Goal: Navigation & Orientation: Find specific page/section

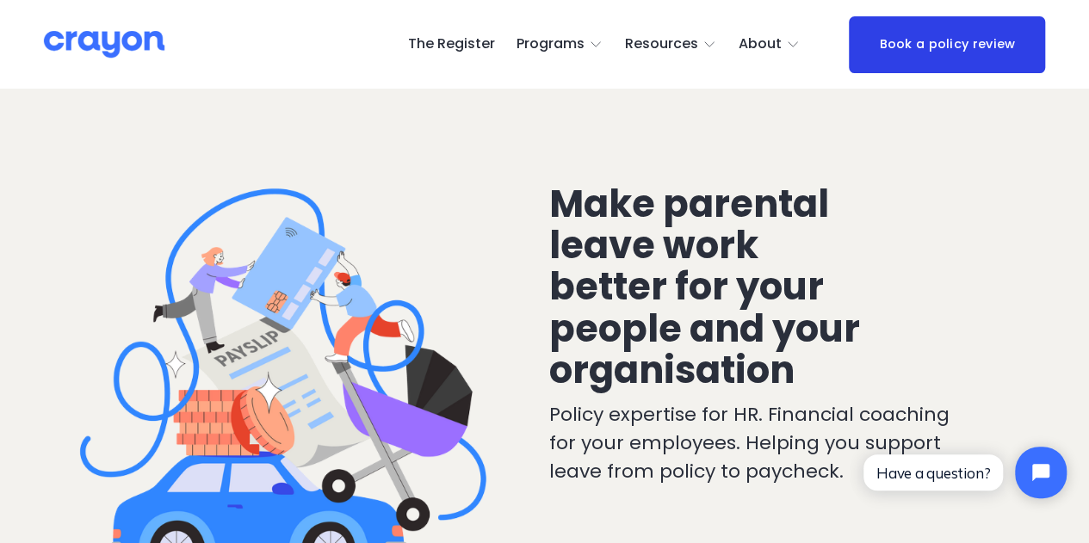
click at [456, 45] on link "The Register" at bounding box center [450, 45] width 87 height 28
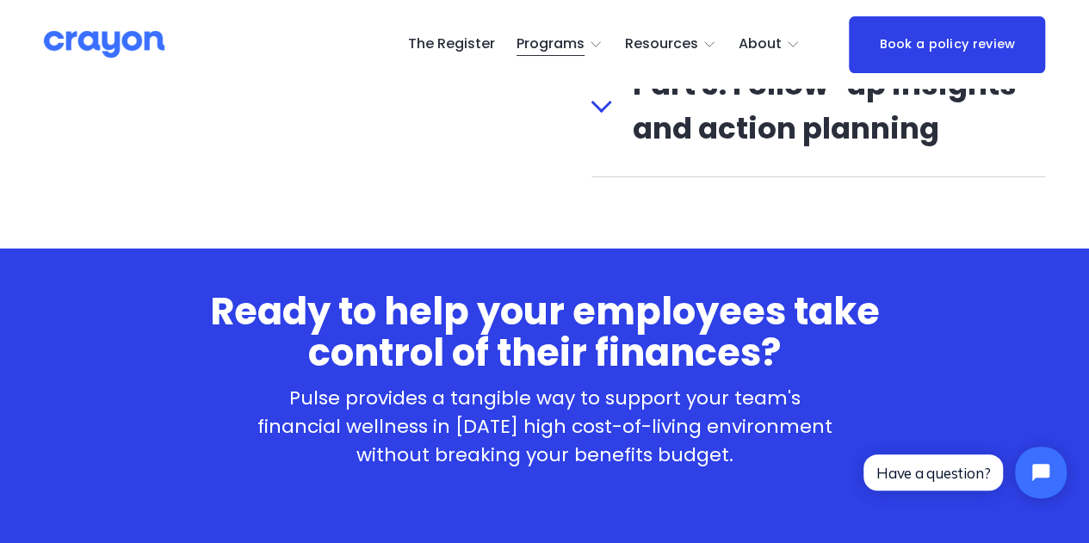
scroll to position [2558, 0]
